Goal: Transaction & Acquisition: Purchase product/service

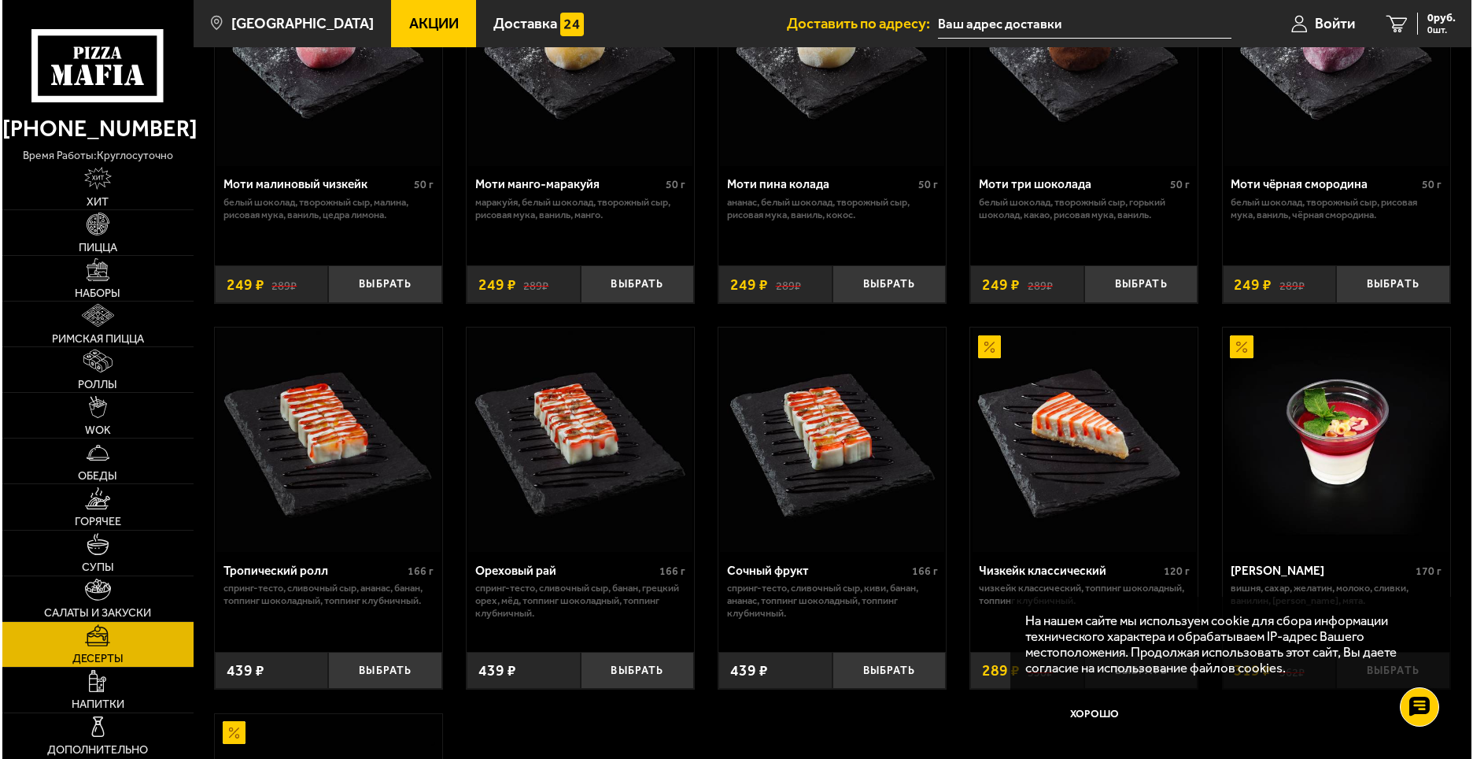
scroll to position [46, 0]
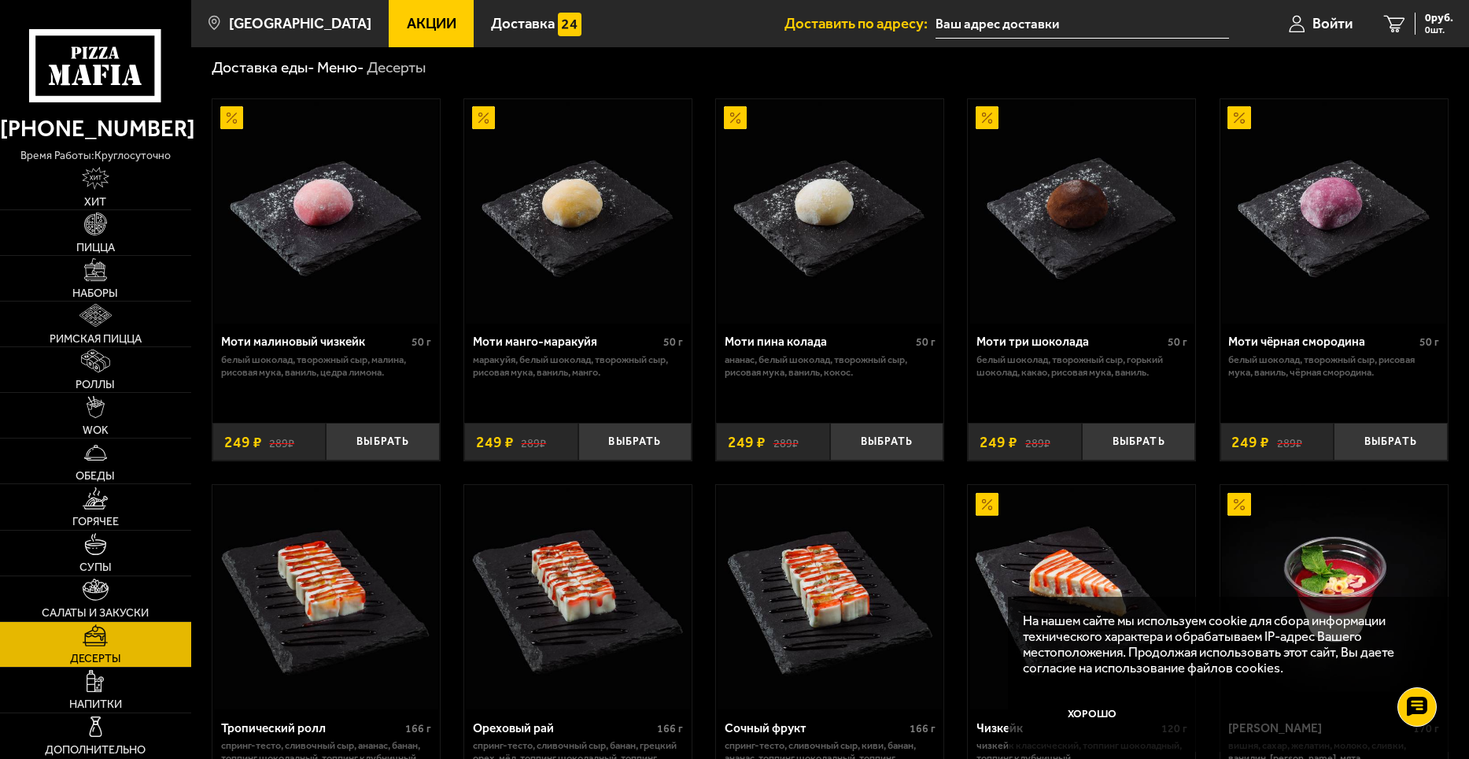
click at [466, 164] on img at bounding box center [578, 211] width 224 height 224
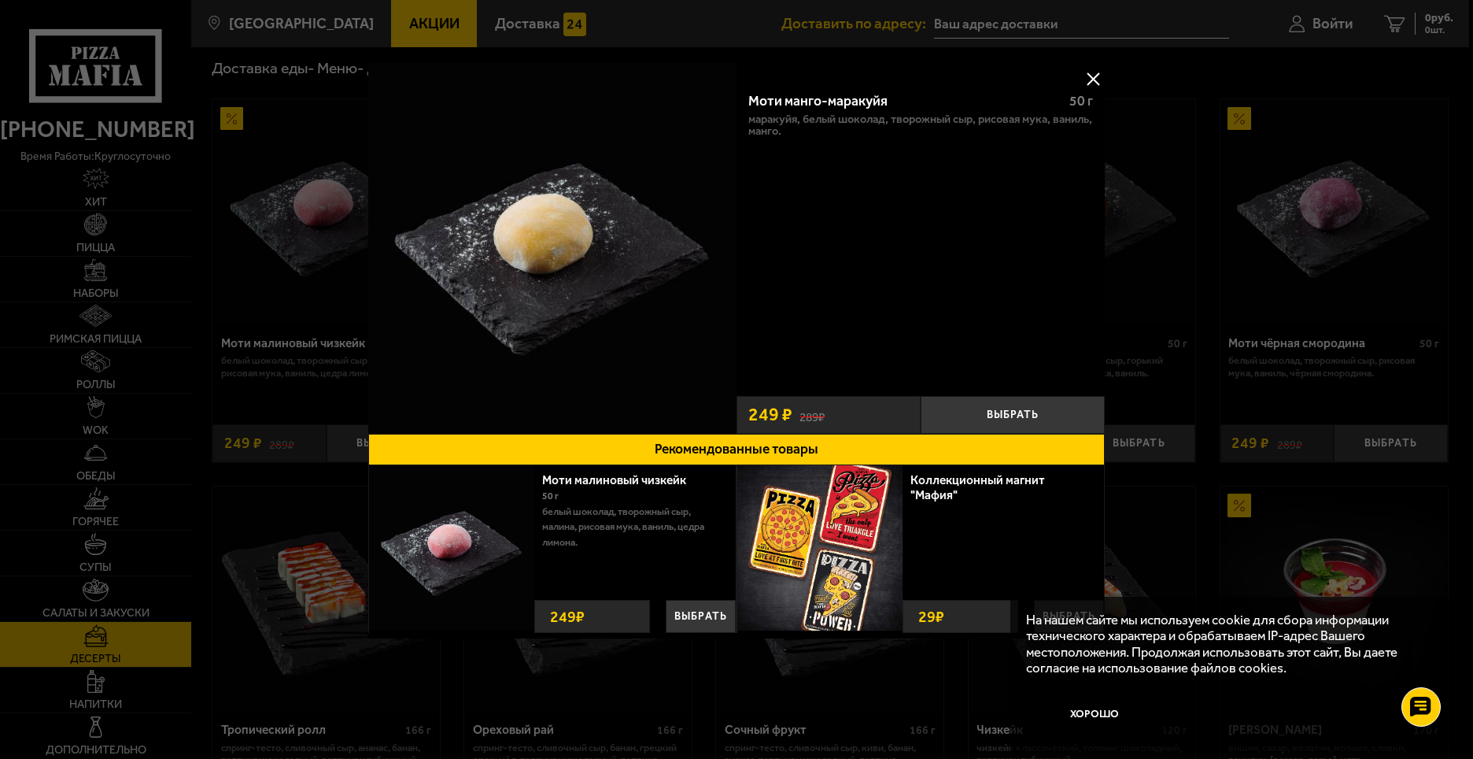
scroll to position [676, 0]
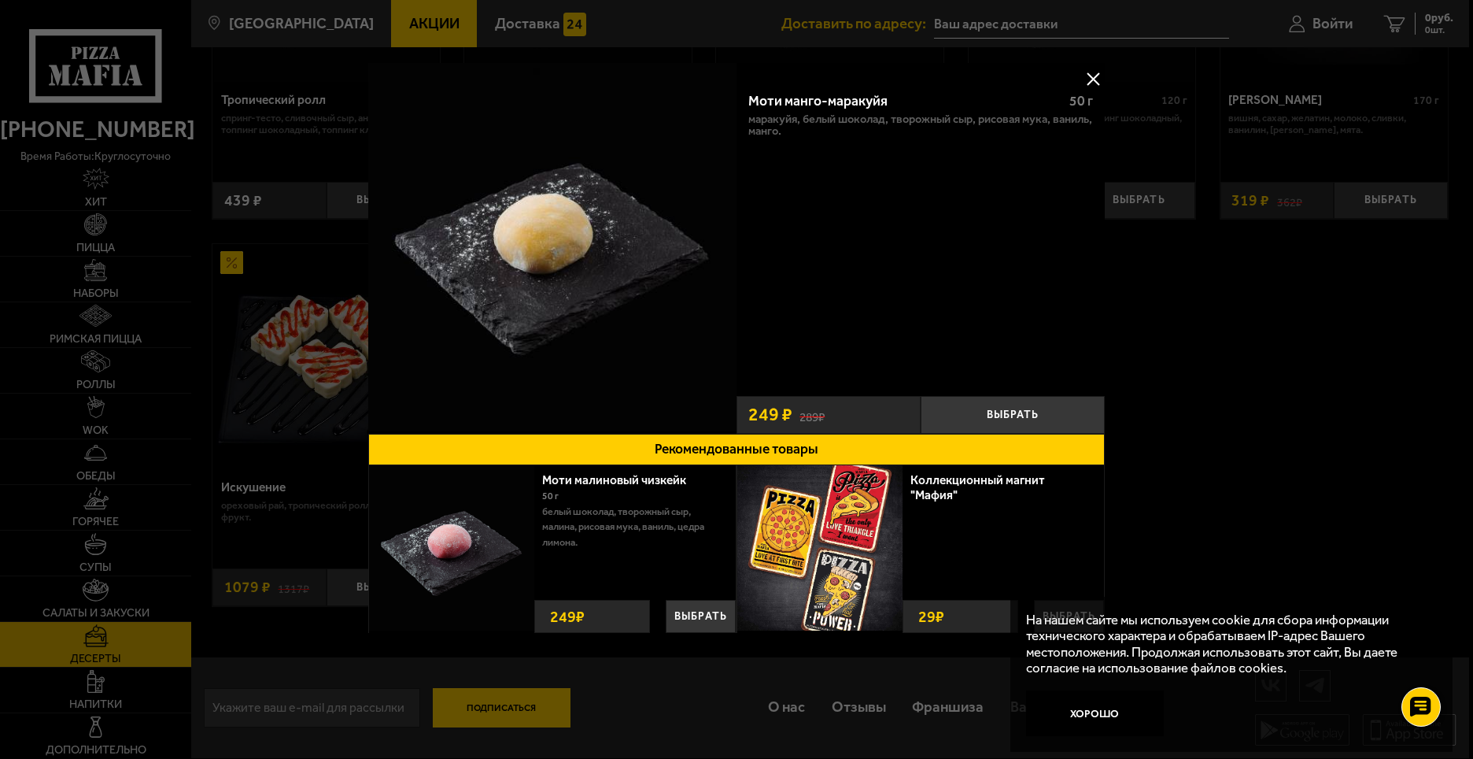
click at [408, 223] on img at bounding box center [552, 247] width 368 height 368
click at [1062, 22] on div at bounding box center [736, 379] width 1473 height 759
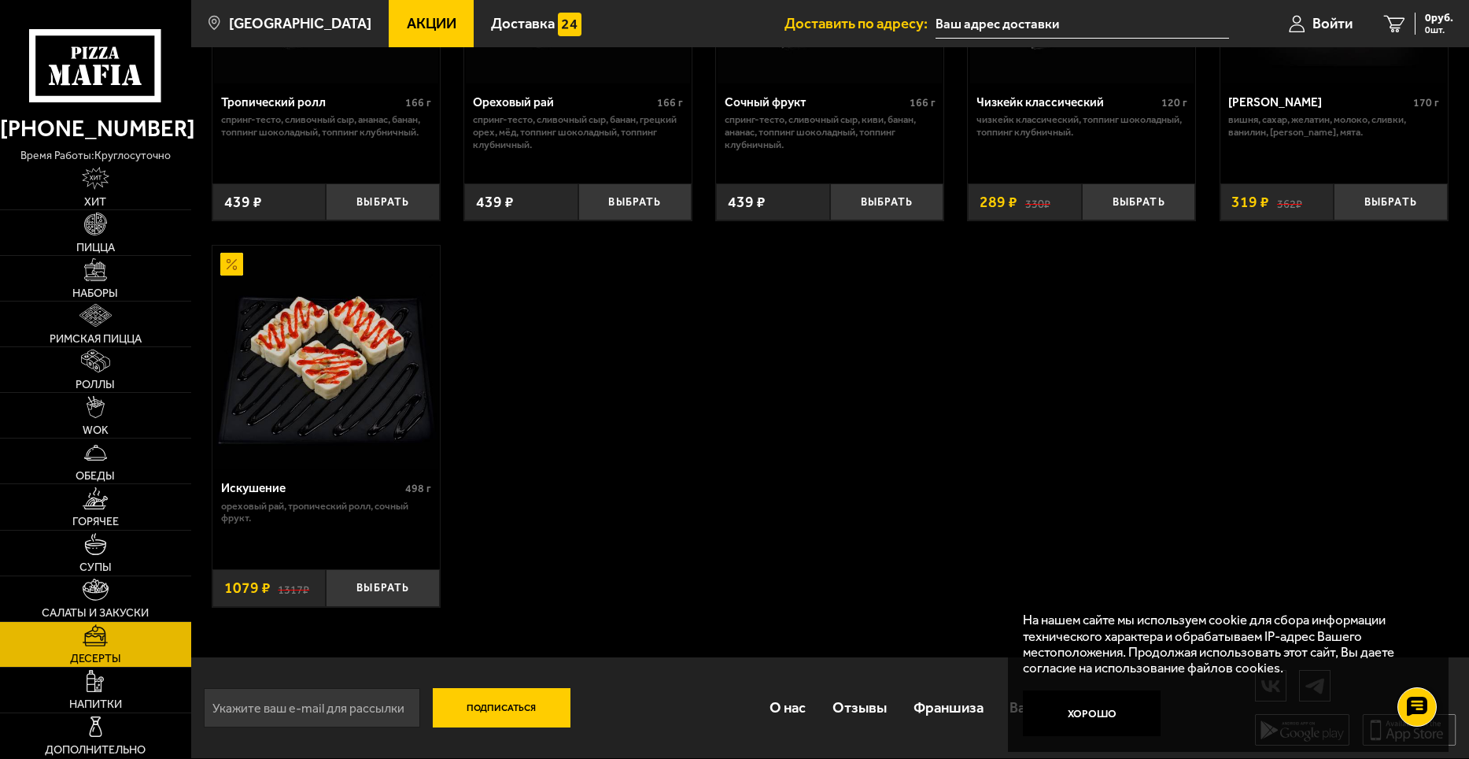
click at [507, 704] on button "Подписаться" at bounding box center [502, 707] width 138 height 39
